Goal: Transaction & Acquisition: Purchase product/service

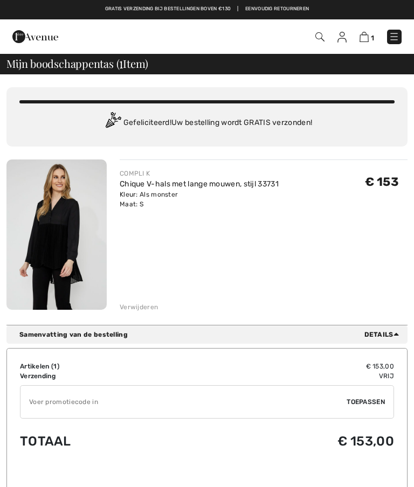
click at [70, 234] on img at bounding box center [56, 235] width 100 height 150
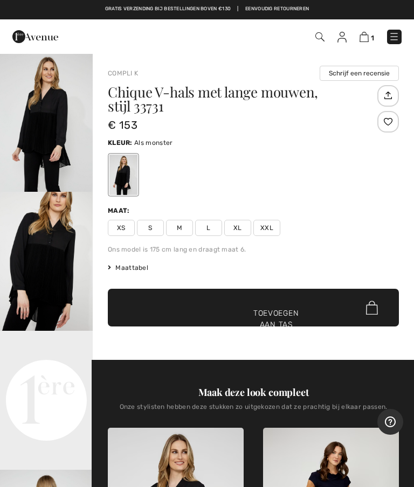
click at [157, 227] on span "S" at bounding box center [150, 228] width 27 height 16
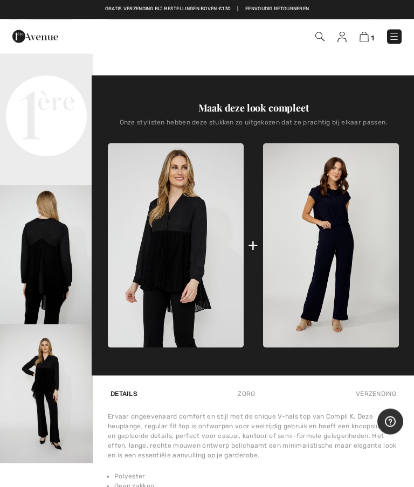
scroll to position [285, 0]
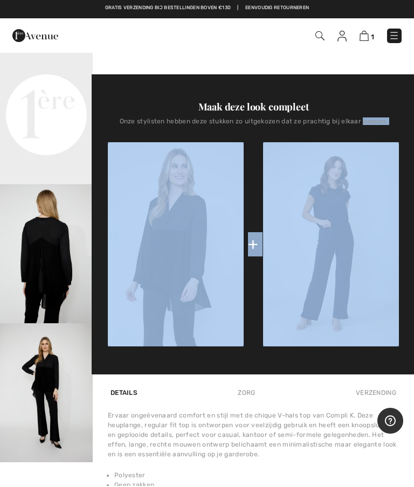
click at [53, 291] on img "3 / 4" at bounding box center [46, 254] width 93 height 139
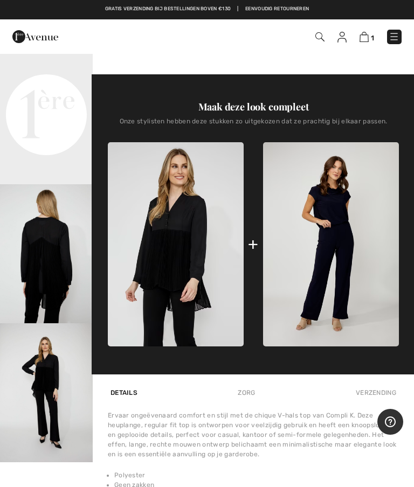
click at [49, 300] on img "3 / 4" at bounding box center [46, 253] width 93 height 139
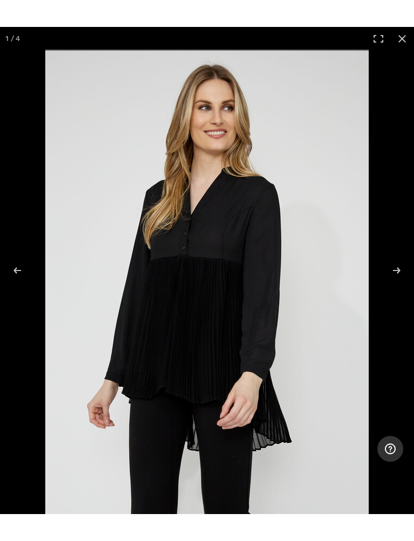
scroll to position [11, 0]
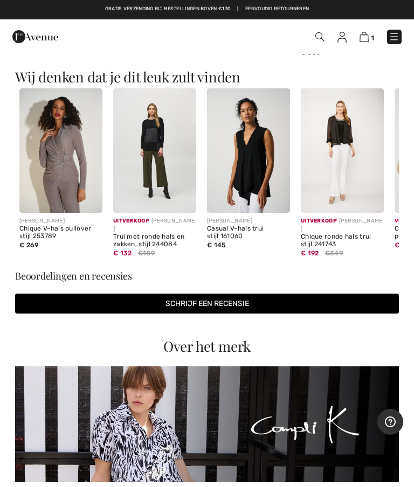
scroll to position [908, 0]
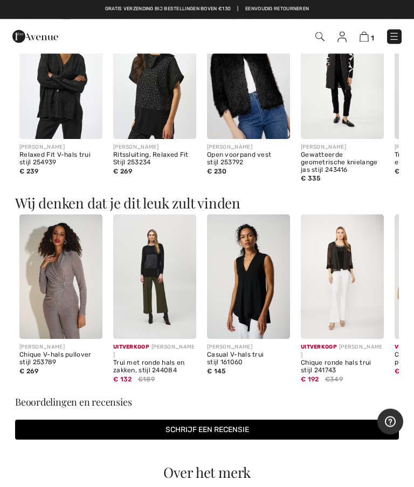
click at [261, 308] on img at bounding box center [248, 277] width 83 height 125
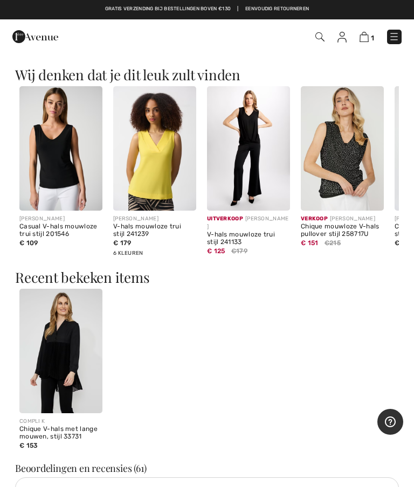
scroll to position [791, 0]
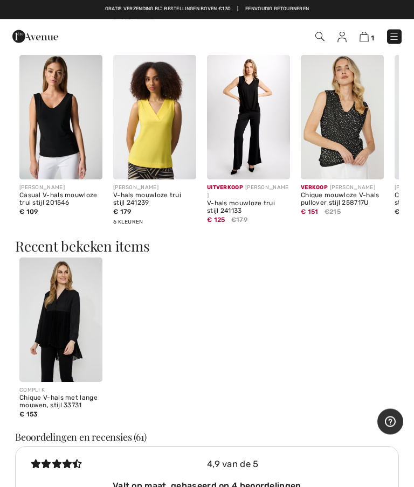
click at [71, 322] on img at bounding box center [60, 320] width 83 height 125
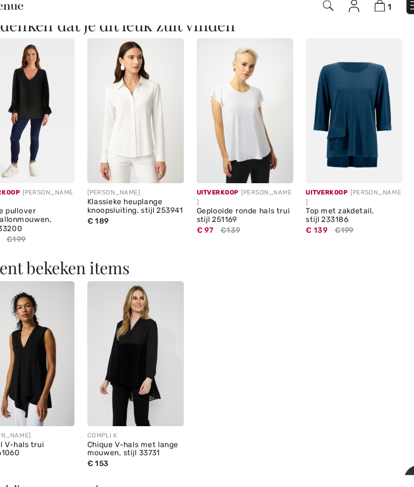
scroll to position [1093, 0]
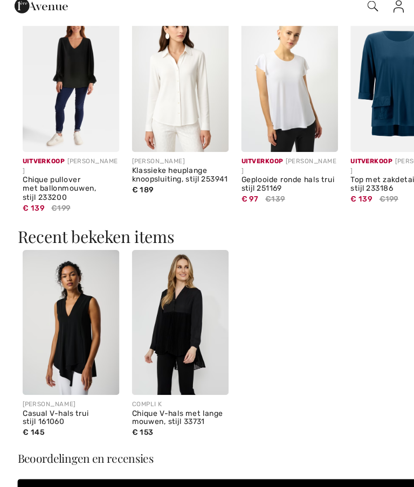
click at [160, 67] on img at bounding box center [154, 100] width 83 height 125
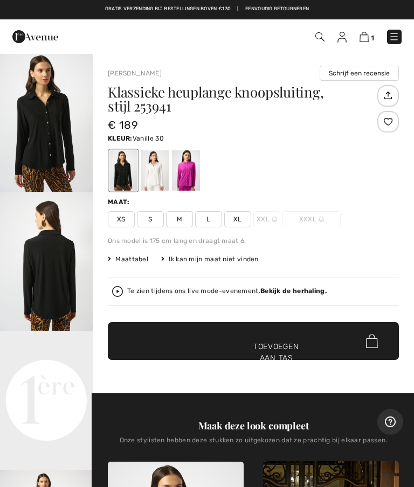
click at [157, 182] on div at bounding box center [155, 170] width 28 height 40
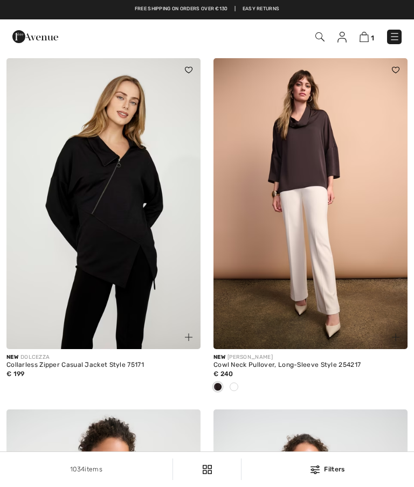
checkbox input "true"
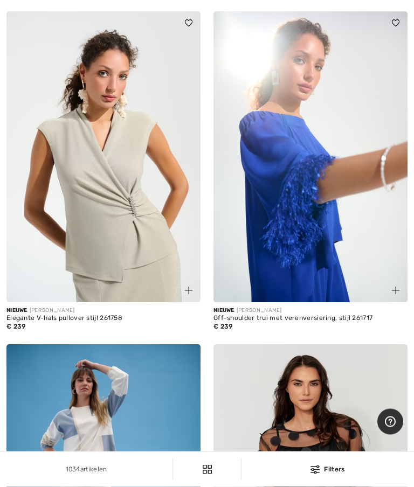
scroll to position [797, 0]
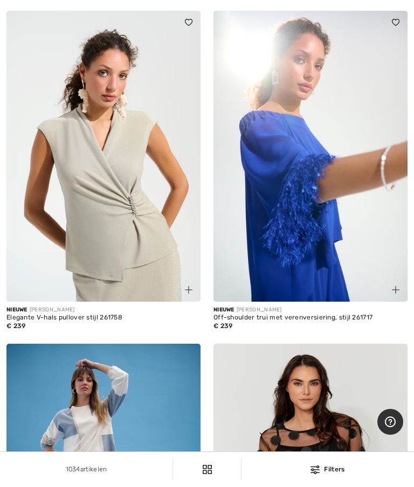
click at [326, 230] on img at bounding box center [310, 156] width 194 height 291
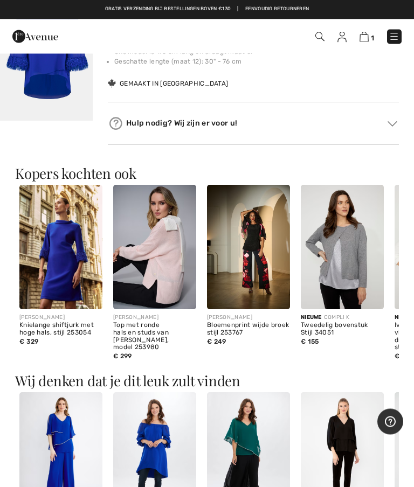
scroll to position [768, 0]
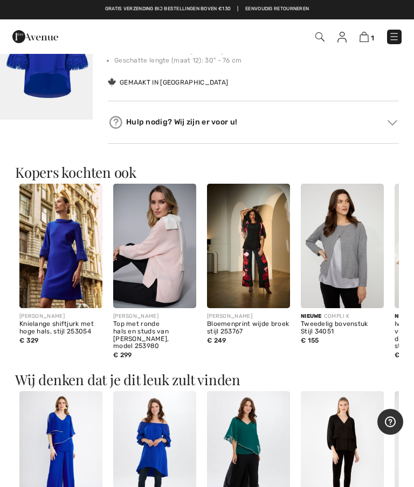
click at [360, 264] on img at bounding box center [342, 246] width 83 height 125
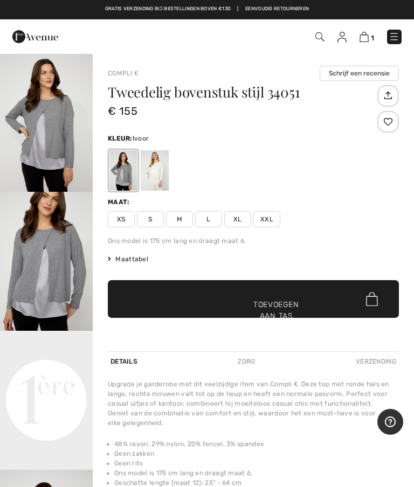
click at [165, 175] on div at bounding box center [155, 170] width 28 height 40
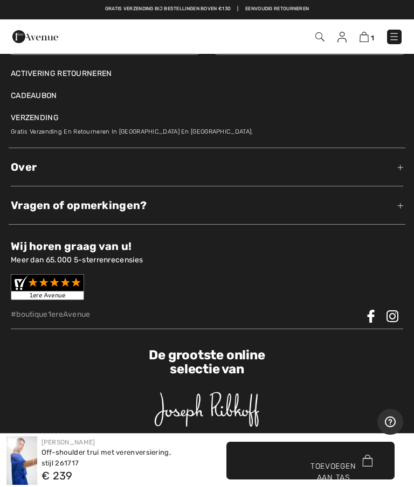
scroll to position [2278, 0]
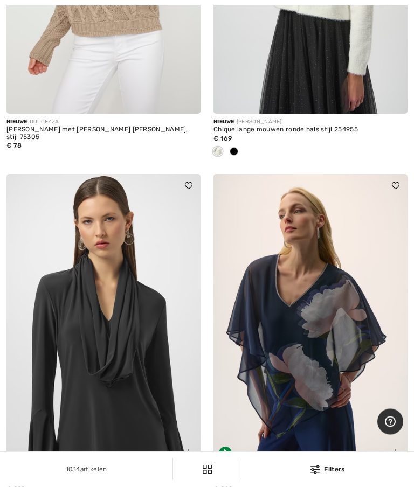
scroll to position [4997, 0]
